Goal: Navigation & Orientation: Find specific page/section

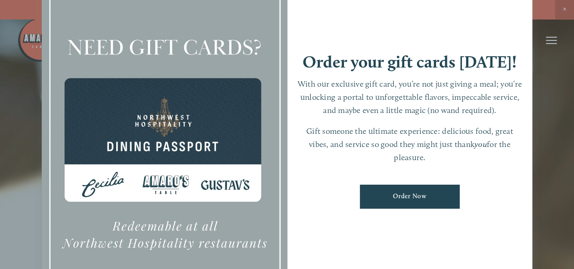
click at [563, 7] on div at bounding box center [287, 134] width 574 height 269
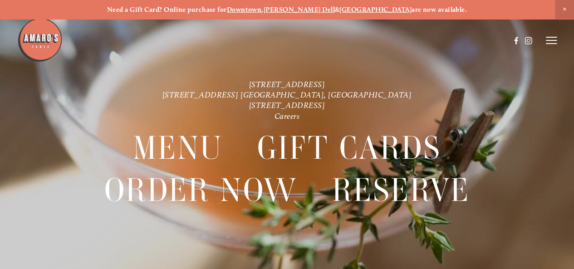
click at [550, 42] on icon at bounding box center [551, 40] width 11 height 8
click at [388, 40] on span "Menu" at bounding box center [395, 40] width 17 height 8
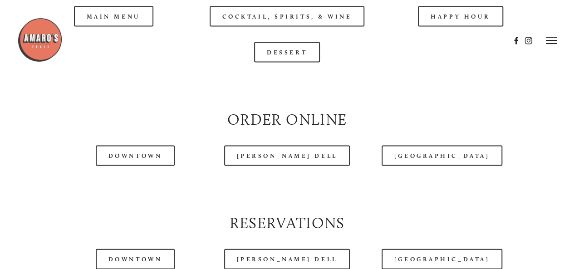
scroll to position [862, 0]
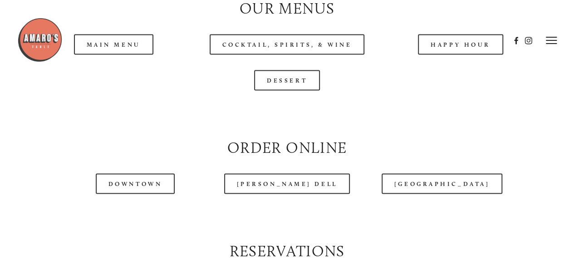
click at [119, 68] on header "Menu Order Now Visit Gallery 0" at bounding box center [287, 40] width 540 height 81
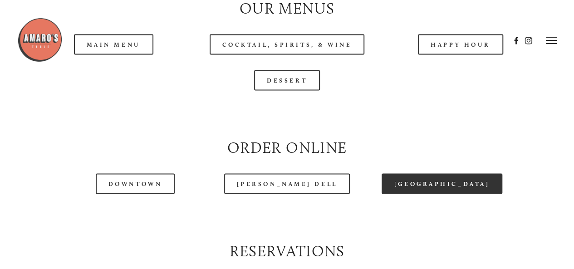
click at [422, 194] on link "[GEOGRAPHIC_DATA]" at bounding box center [442, 184] width 121 height 20
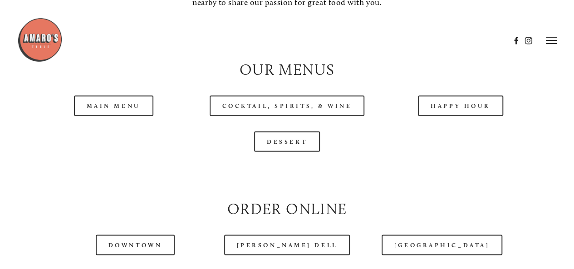
scroll to position [771, 0]
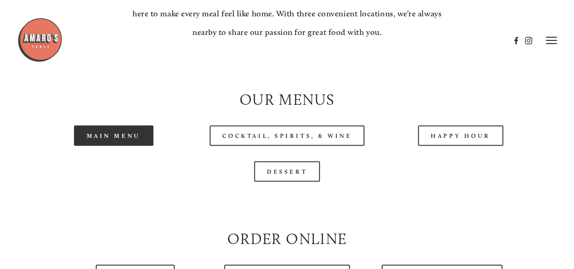
click at [122, 146] on link "Main Menu" at bounding box center [113, 135] width 79 height 20
